Goal: Task Accomplishment & Management: Manage account settings

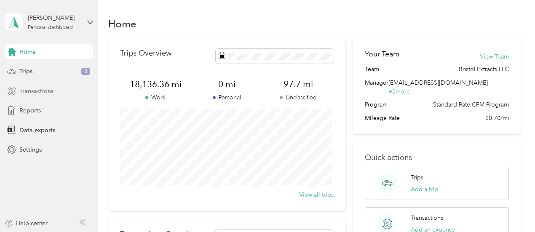
click at [49, 90] on span "Transactions" at bounding box center [36, 91] width 34 height 9
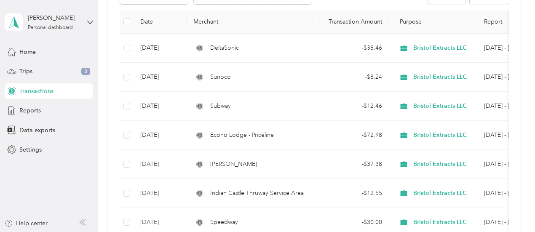
scroll to position [114, 0]
